Goal: Transaction & Acquisition: Purchase product/service

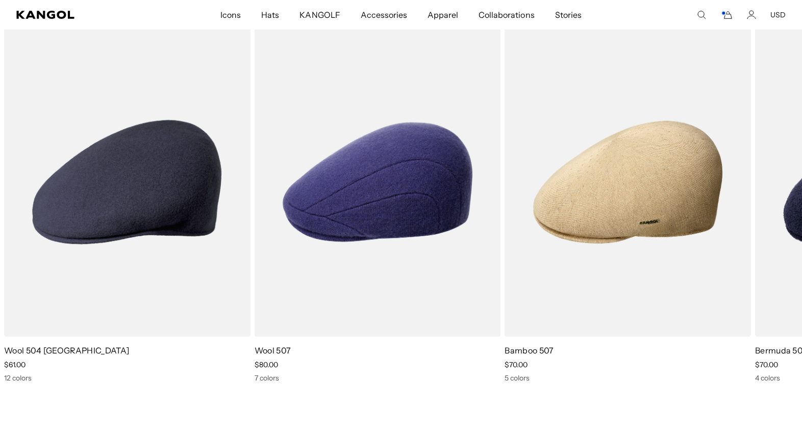
scroll to position [747, 0]
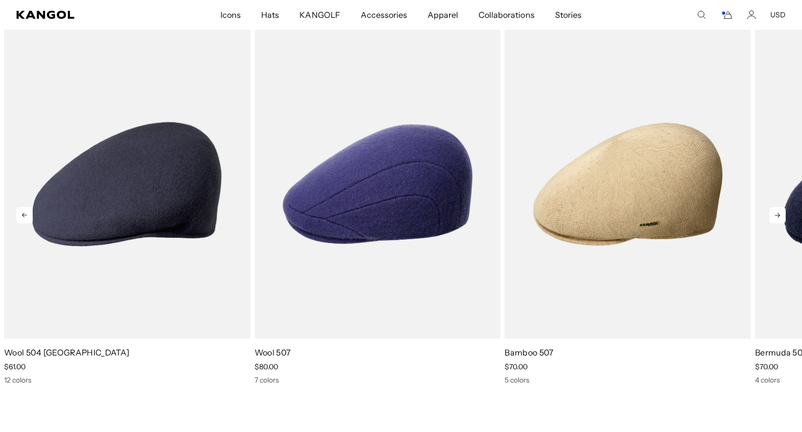
click at [778, 222] on icon at bounding box center [777, 215] width 16 height 16
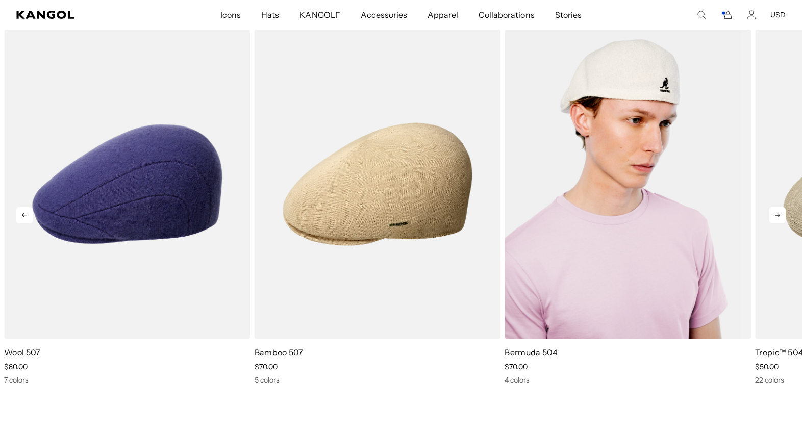
click at [586, 207] on img "4 of 5" at bounding box center [628, 184] width 246 height 309
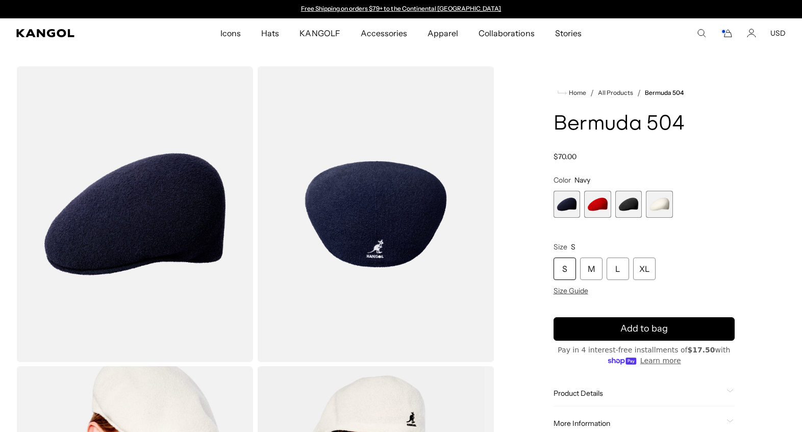
click at [604, 218] on span "2 of 4" at bounding box center [597, 204] width 27 height 27
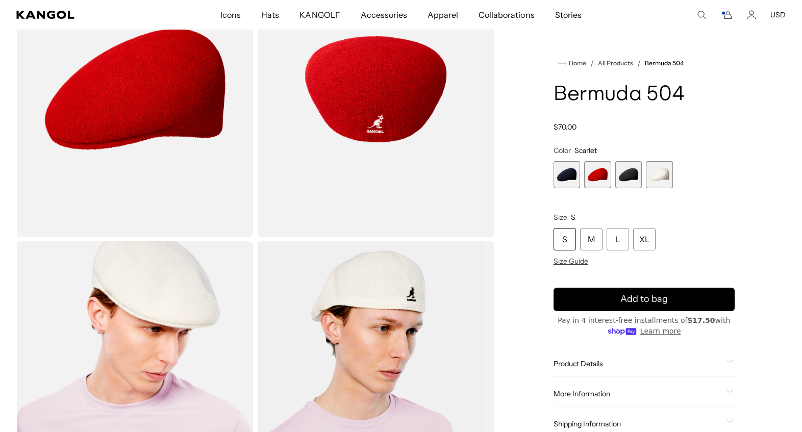
scroll to position [126, 0]
click at [570, 251] on div "S" at bounding box center [565, 239] width 22 height 22
click at [565, 251] on div "S" at bounding box center [565, 239] width 22 height 22
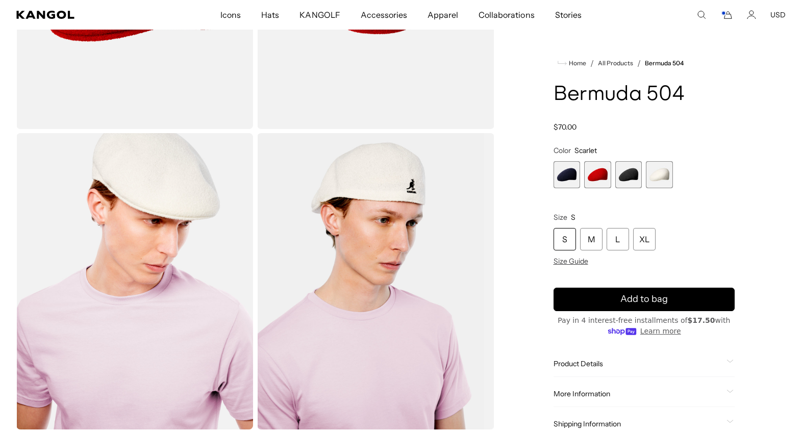
scroll to position [198, 0]
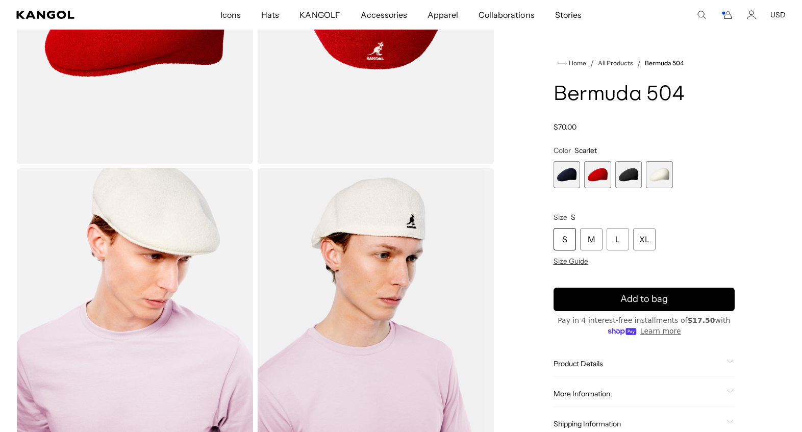
click at [566, 251] on div "S" at bounding box center [565, 239] width 22 height 22
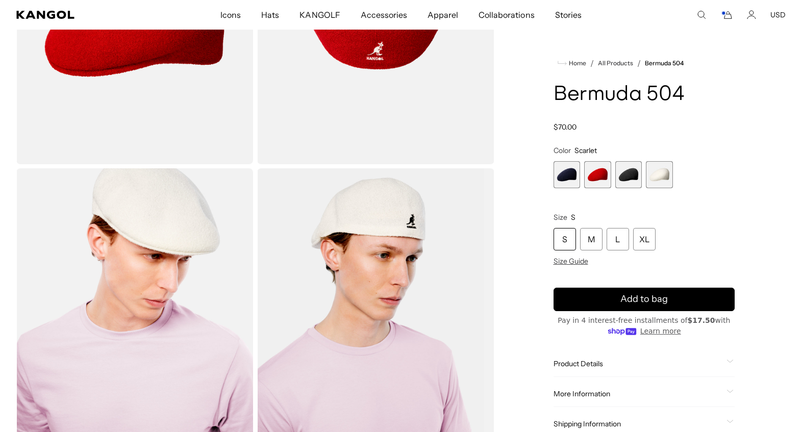
click at [595, 188] on span "2 of 4" at bounding box center [597, 174] width 27 height 27
click at [563, 251] on div "S" at bounding box center [565, 239] width 22 height 22
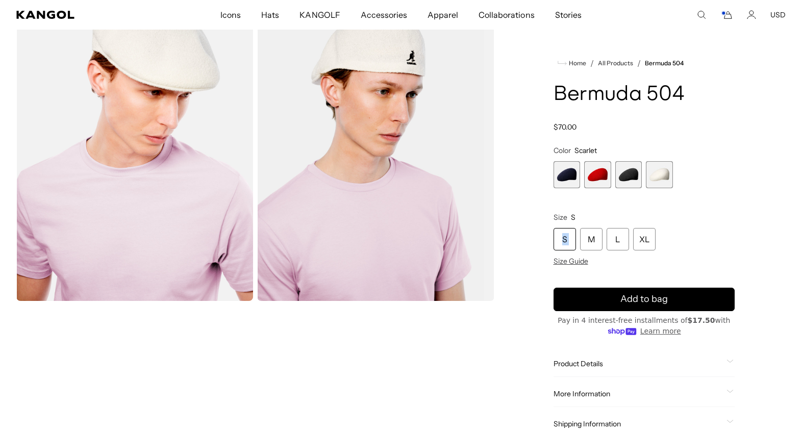
scroll to position [363, 0]
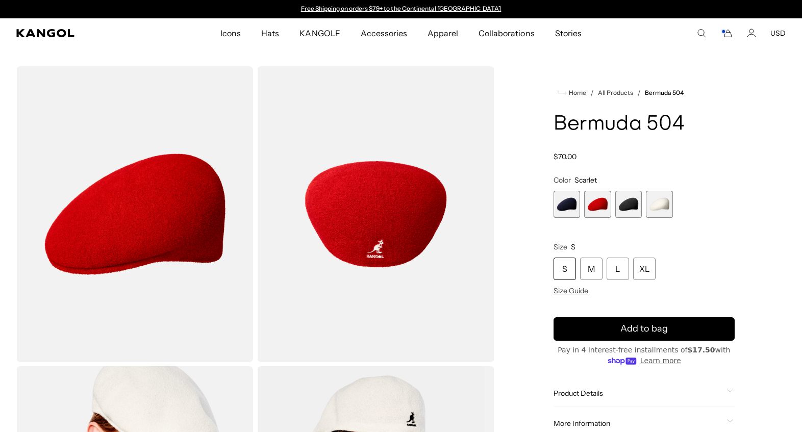
click at [564, 280] on div "S" at bounding box center [565, 269] width 22 height 22
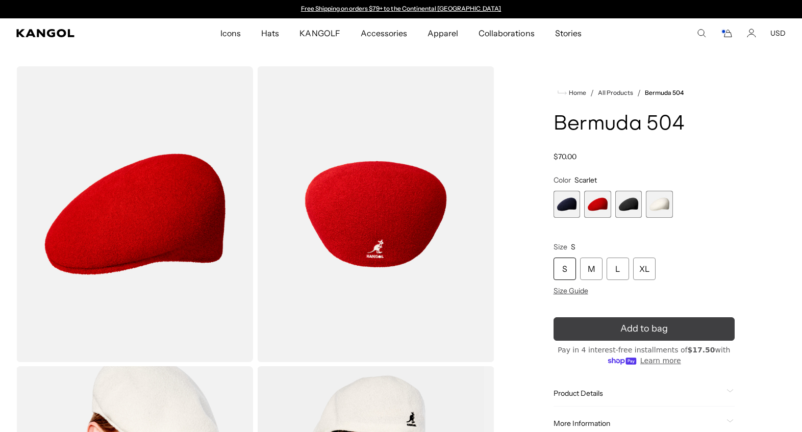
click at [612, 341] on button "Add to bag" at bounding box center [645, 328] width 182 height 23
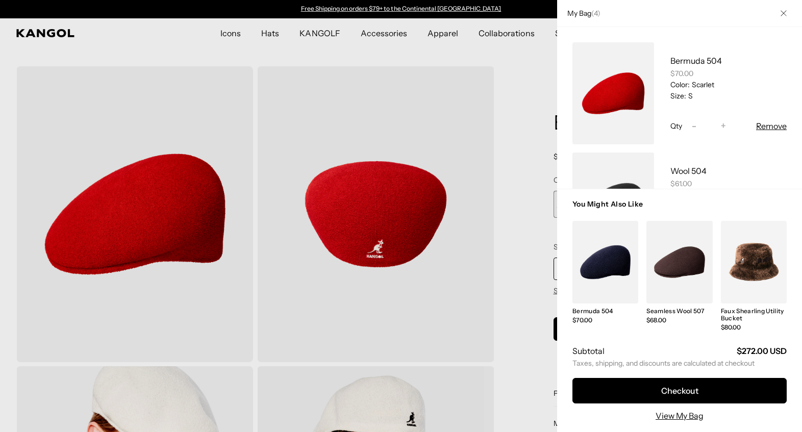
click at [781, 15] on icon "Close" at bounding box center [784, 13] width 6 height 6
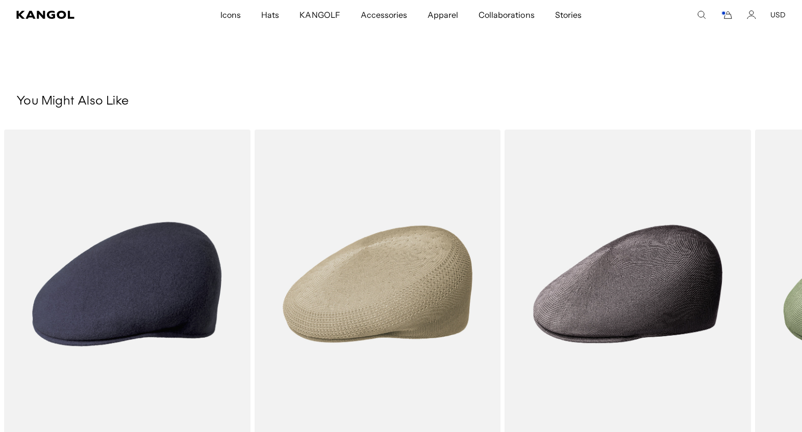
scroll to position [1078, 0]
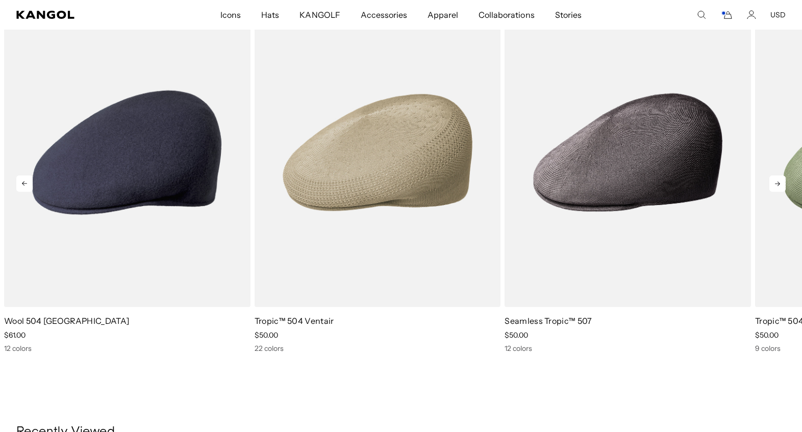
click at [775, 186] on icon at bounding box center [777, 184] width 5 height 5
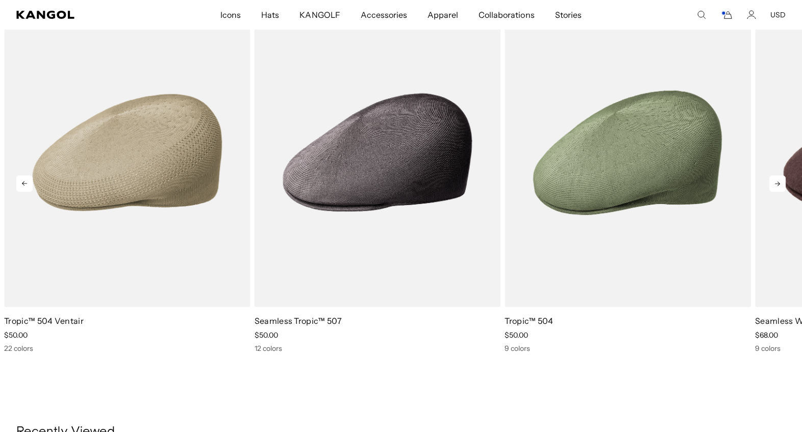
click at [775, 186] on icon at bounding box center [777, 184] width 5 height 5
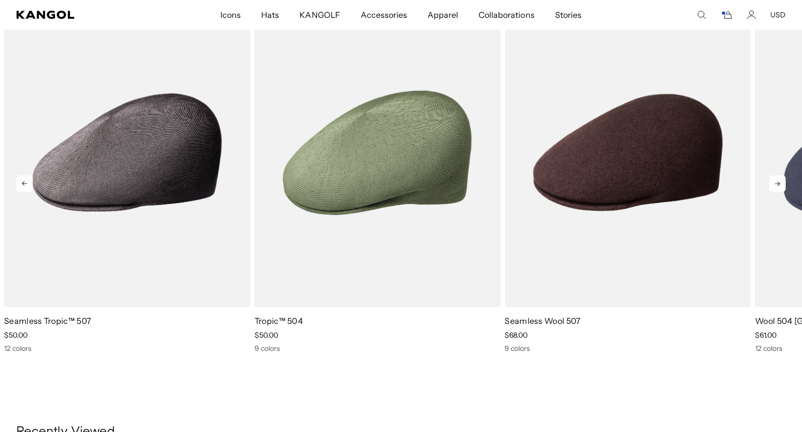
click at [775, 186] on icon at bounding box center [777, 184] width 5 height 5
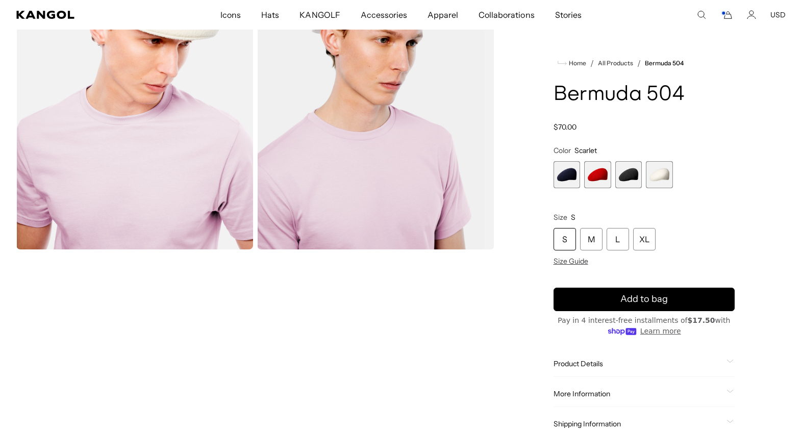
scroll to position [316, 0]
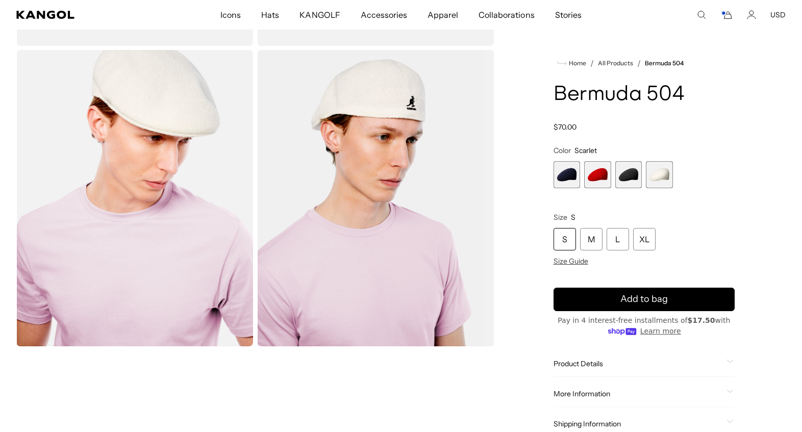
click at [722, 18] on icon "Cart" at bounding box center [727, 14] width 12 height 9
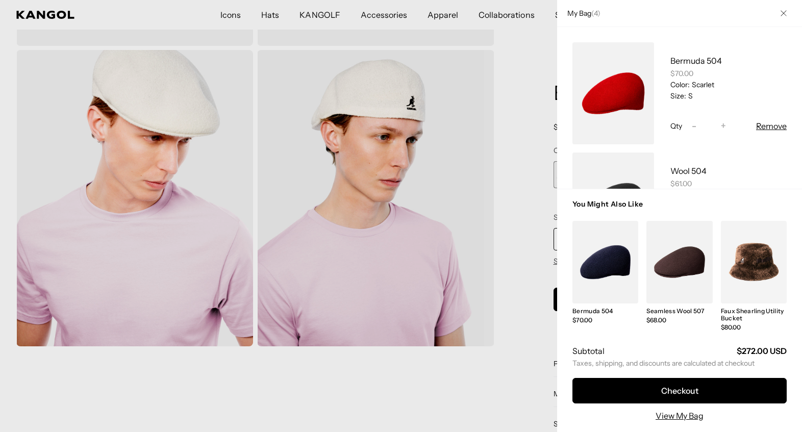
click at [545, 147] on div at bounding box center [401, 216] width 802 height 432
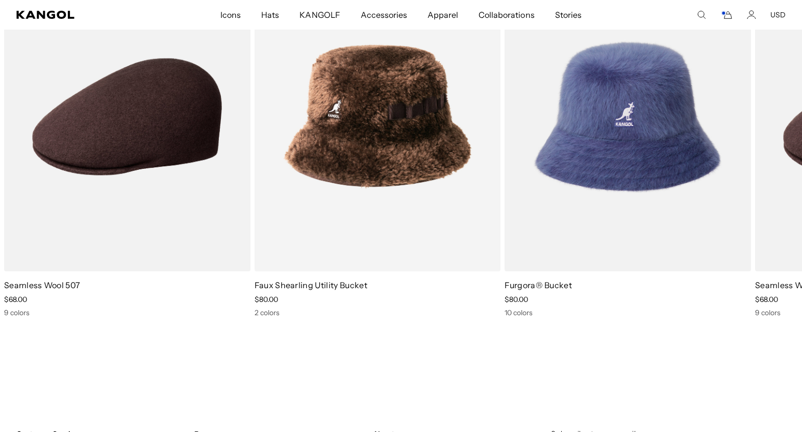
scroll to position [1616, 0]
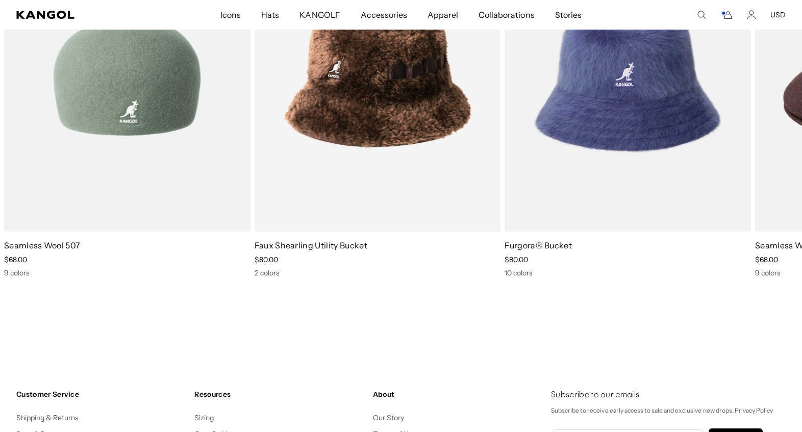
click at [151, 206] on img "1 of 3" at bounding box center [127, 76] width 246 height 309
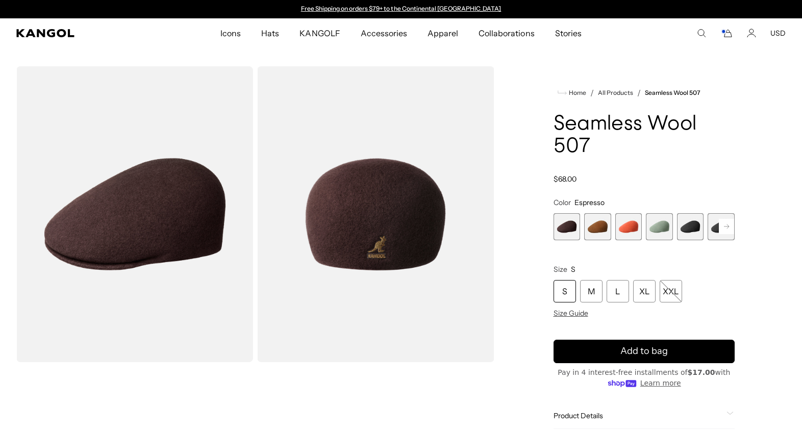
click at [686, 240] on span "5 of 9" at bounding box center [690, 226] width 27 height 27
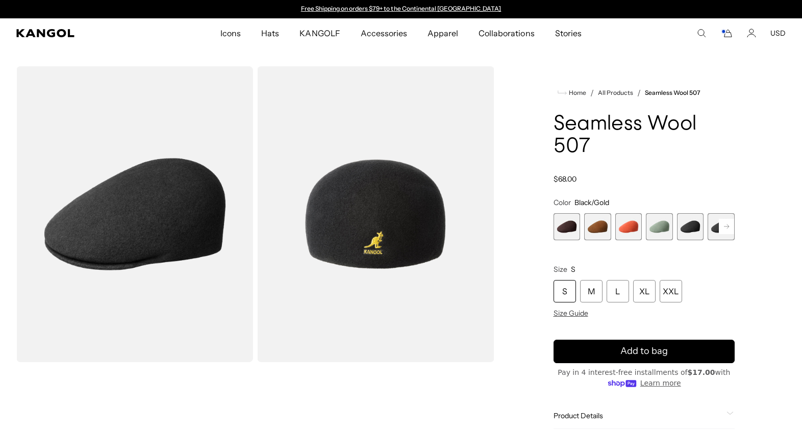
click at [719, 234] on rect at bounding box center [726, 226] width 15 height 15
click at [688, 240] on span "6 of 9" at bounding box center [691, 226] width 27 height 27
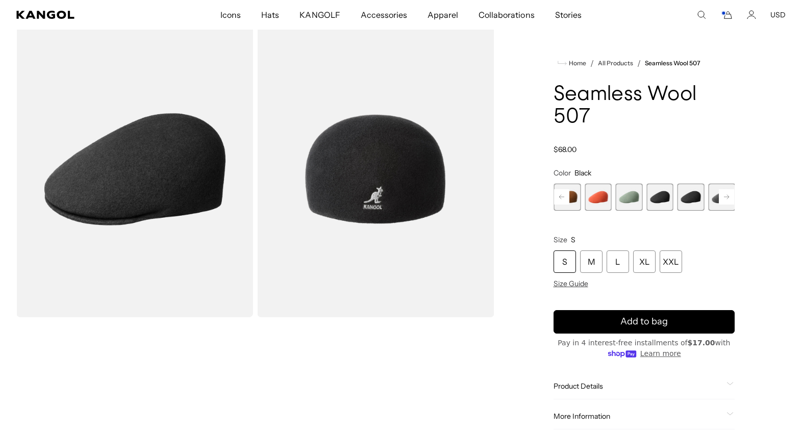
scroll to position [85, 0]
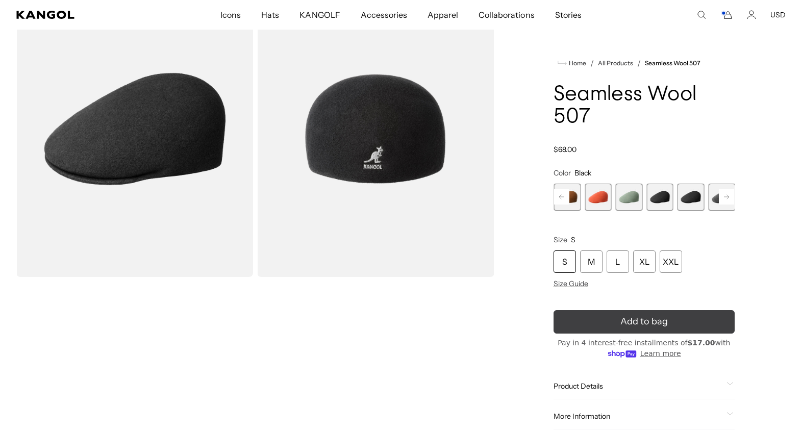
click at [655, 329] on span "Add to bag" at bounding box center [643, 322] width 47 height 14
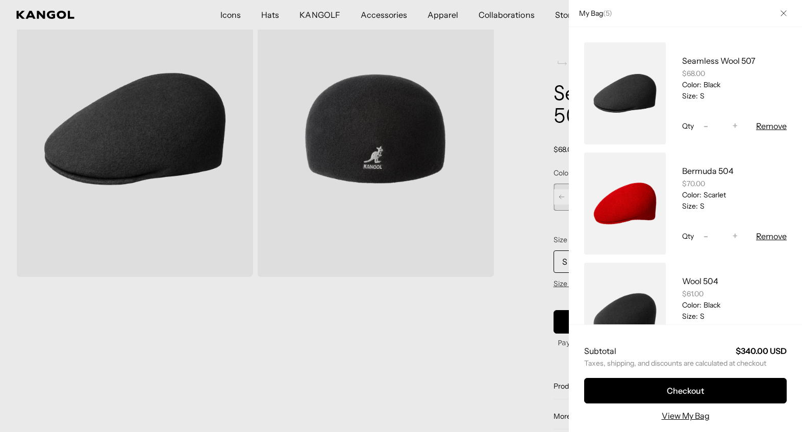
scroll to position [136, 0]
